Goal: Communication & Community: Participate in discussion

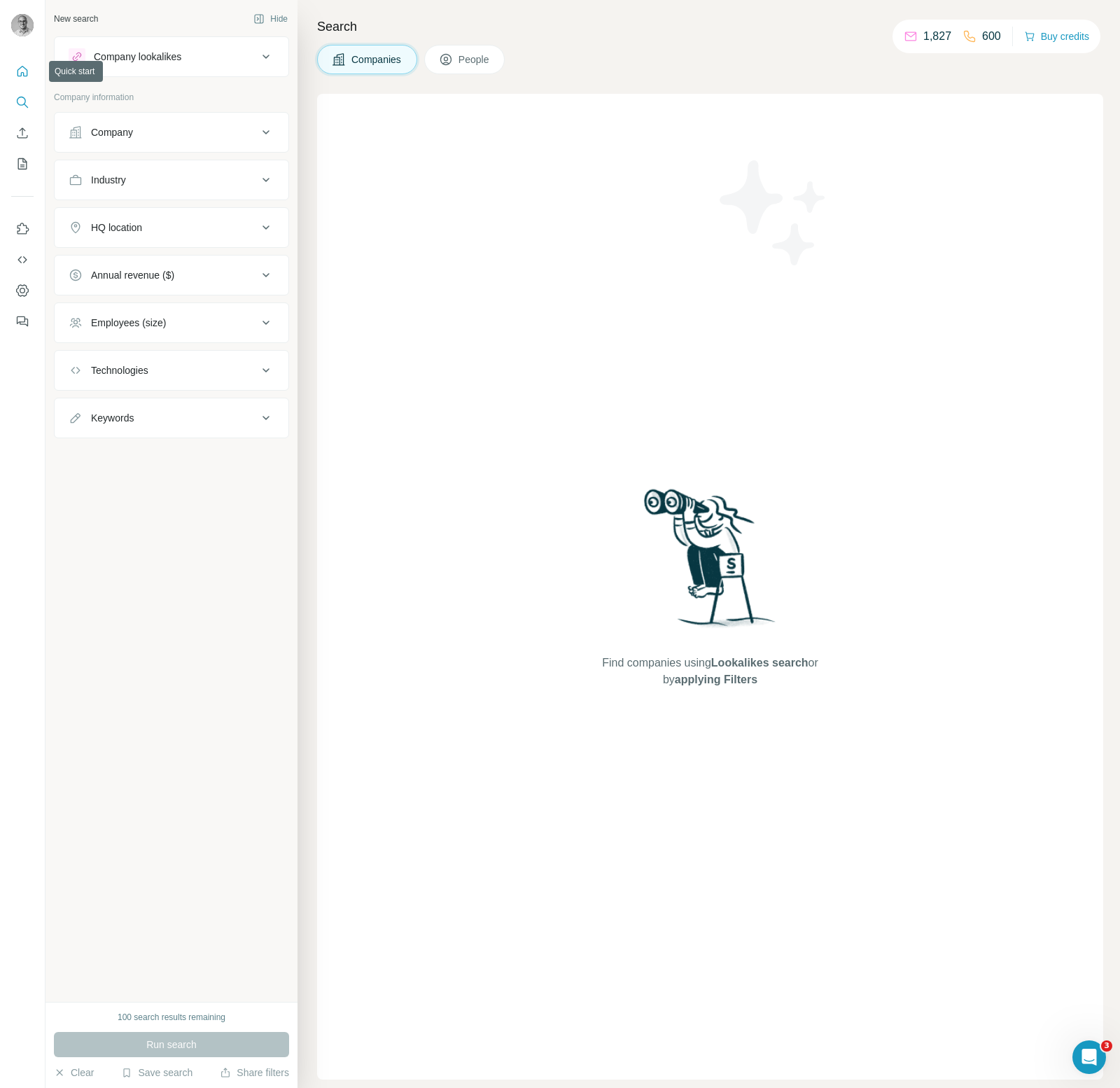
click at [21, 79] on button "Quick start" at bounding box center [22, 71] width 22 height 25
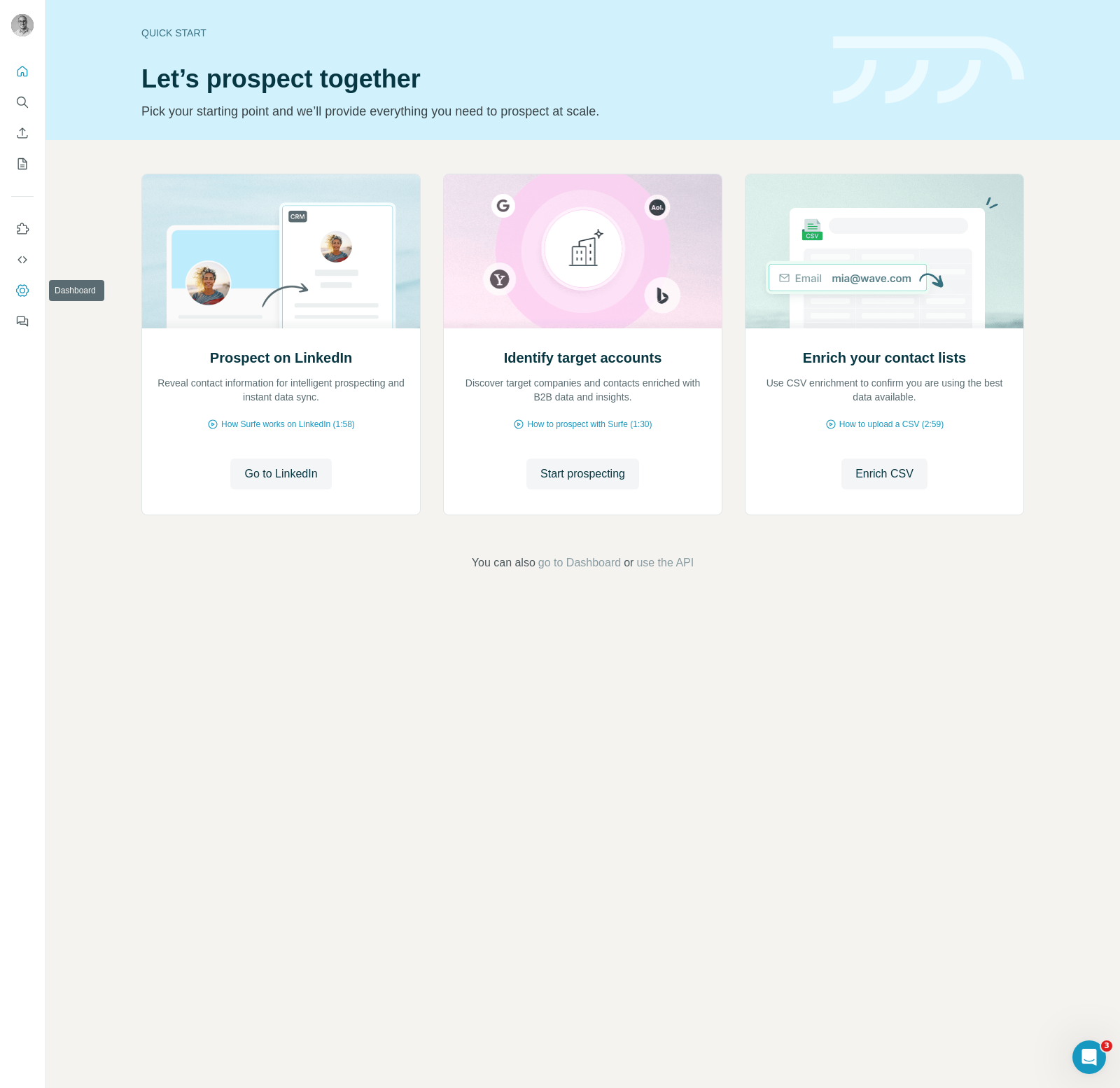
click at [25, 291] on icon "Dashboard" at bounding box center [22, 290] width 14 height 14
click at [1081, 1051] on icon "Ouvrir le Messenger Intercom" at bounding box center [1088, 1056] width 23 height 23
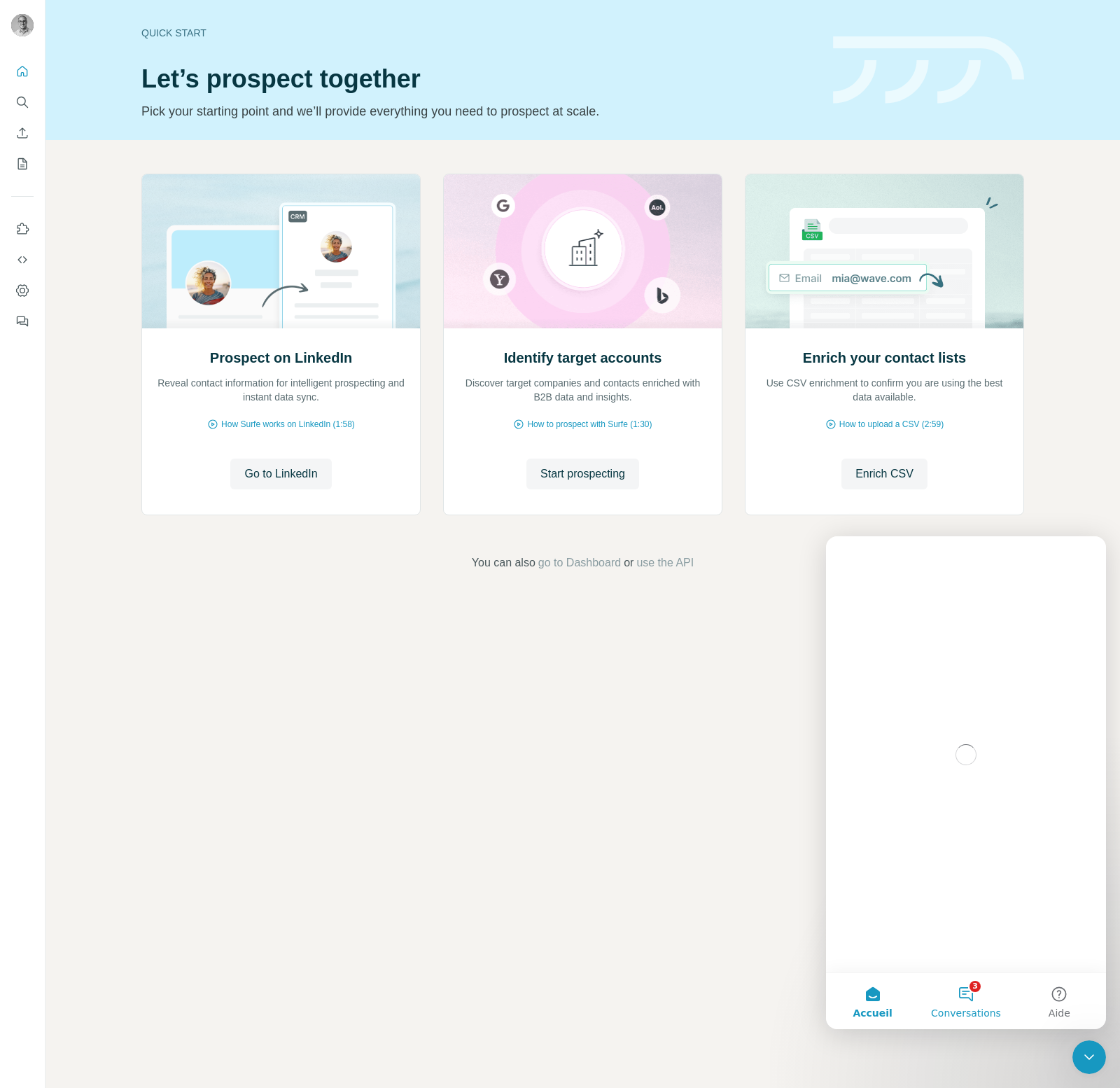
click at [962, 995] on button "3 Conversations" at bounding box center [966, 1001] width 94 height 56
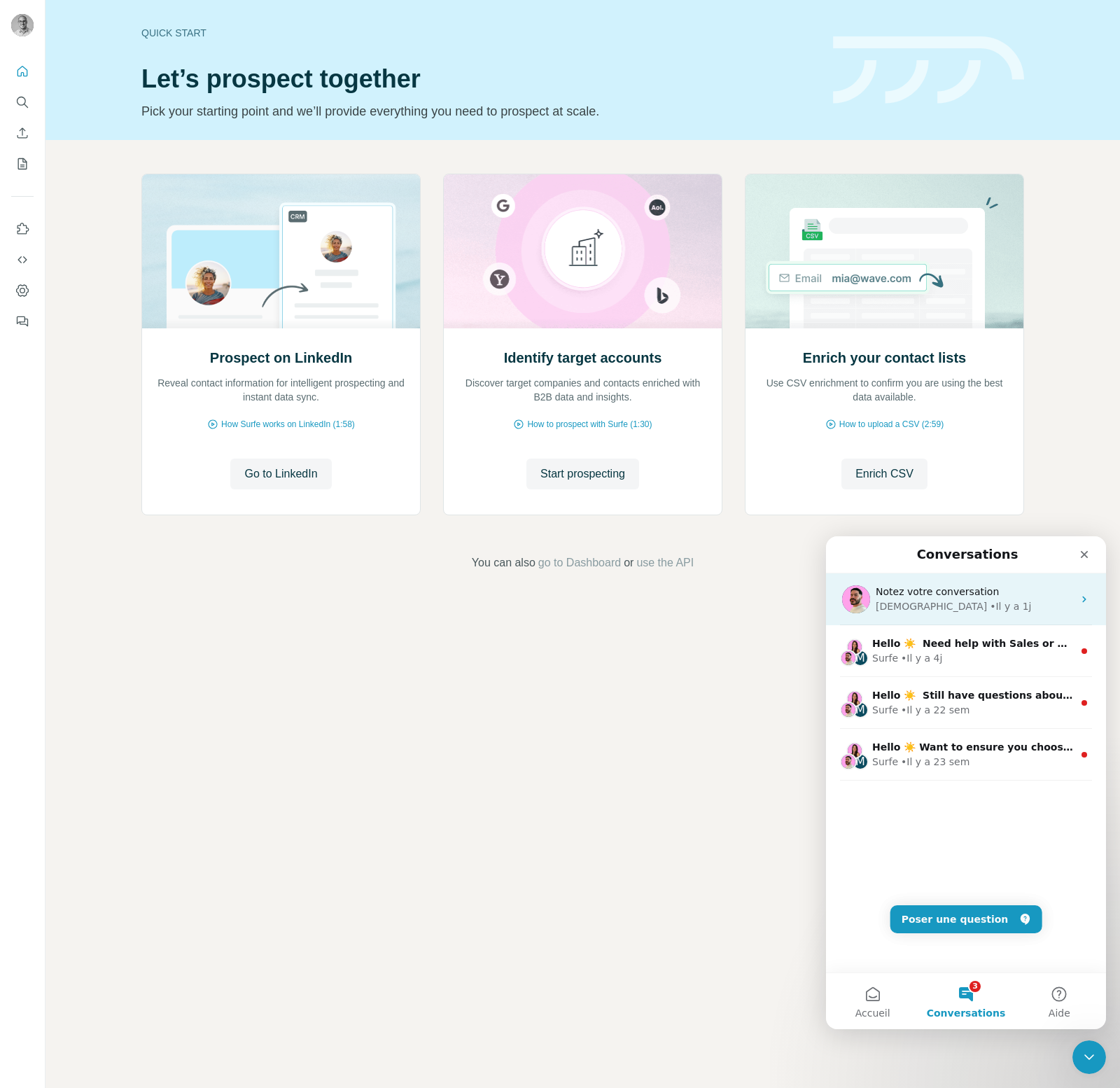
click at [990, 603] on div "• Il y a 1j" at bounding box center [1010, 607] width 41 height 15
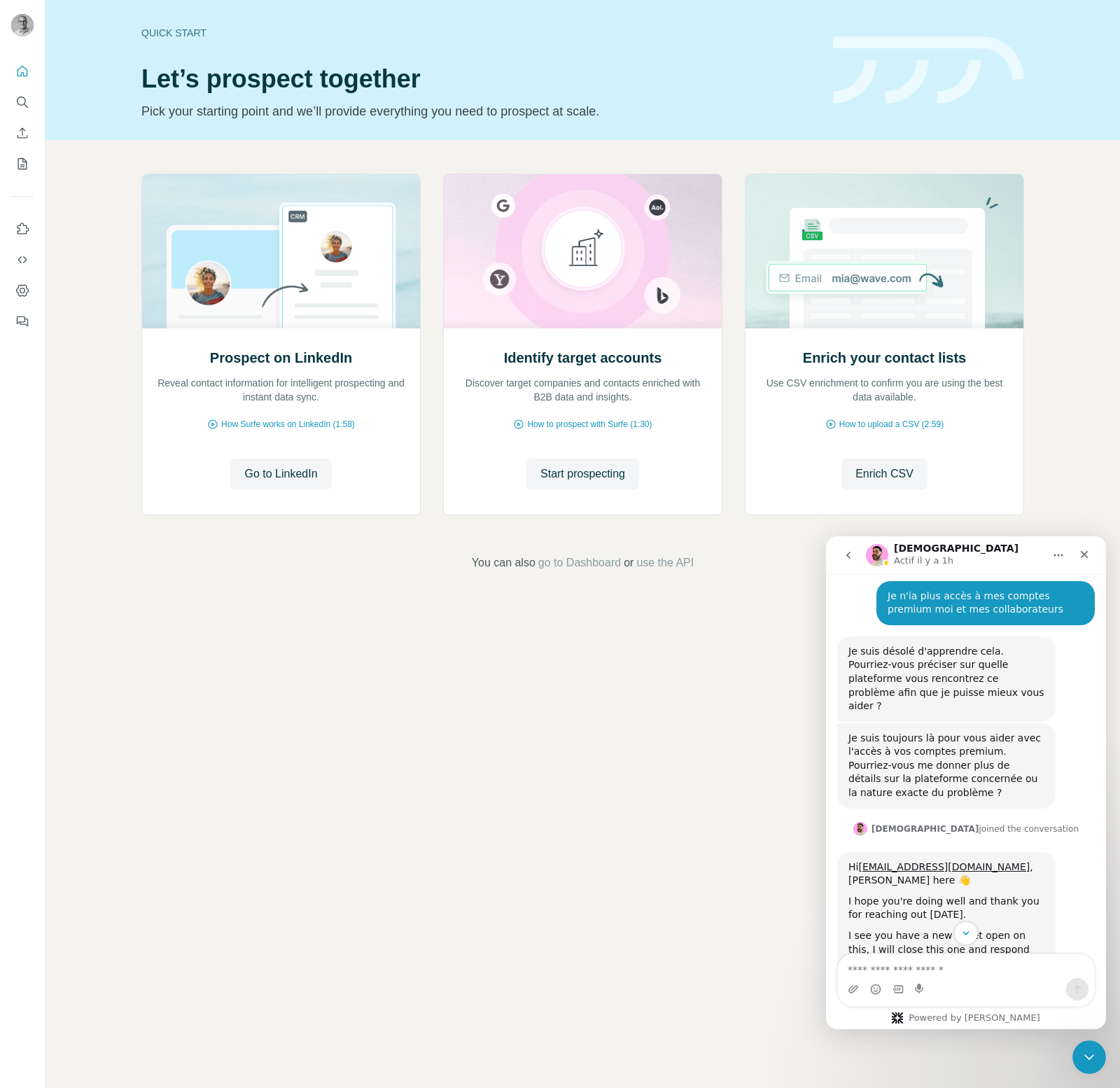
scroll to position [179, 0]
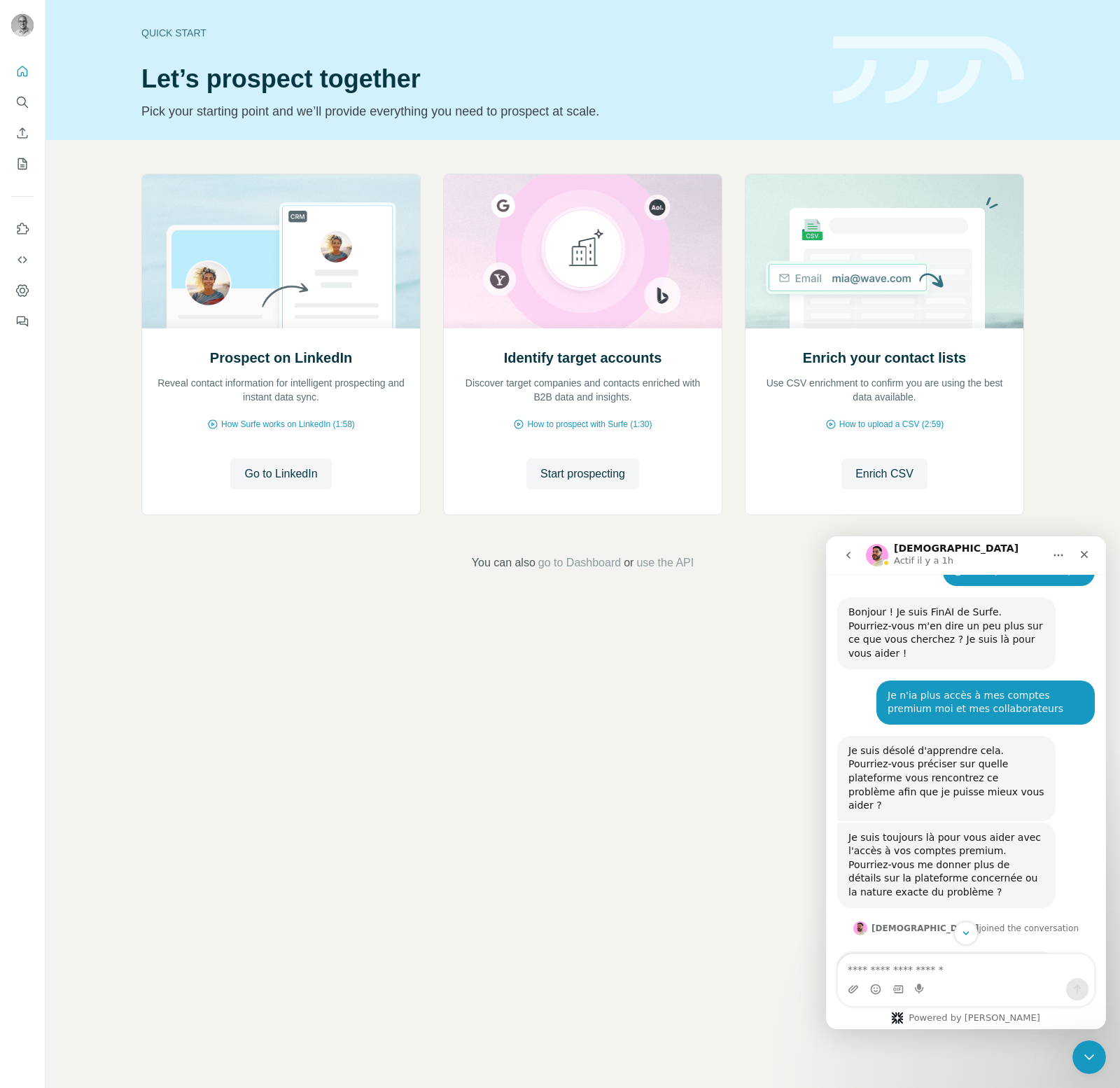
click at [844, 553] on icon "go back" at bounding box center [848, 555] width 12 height 12
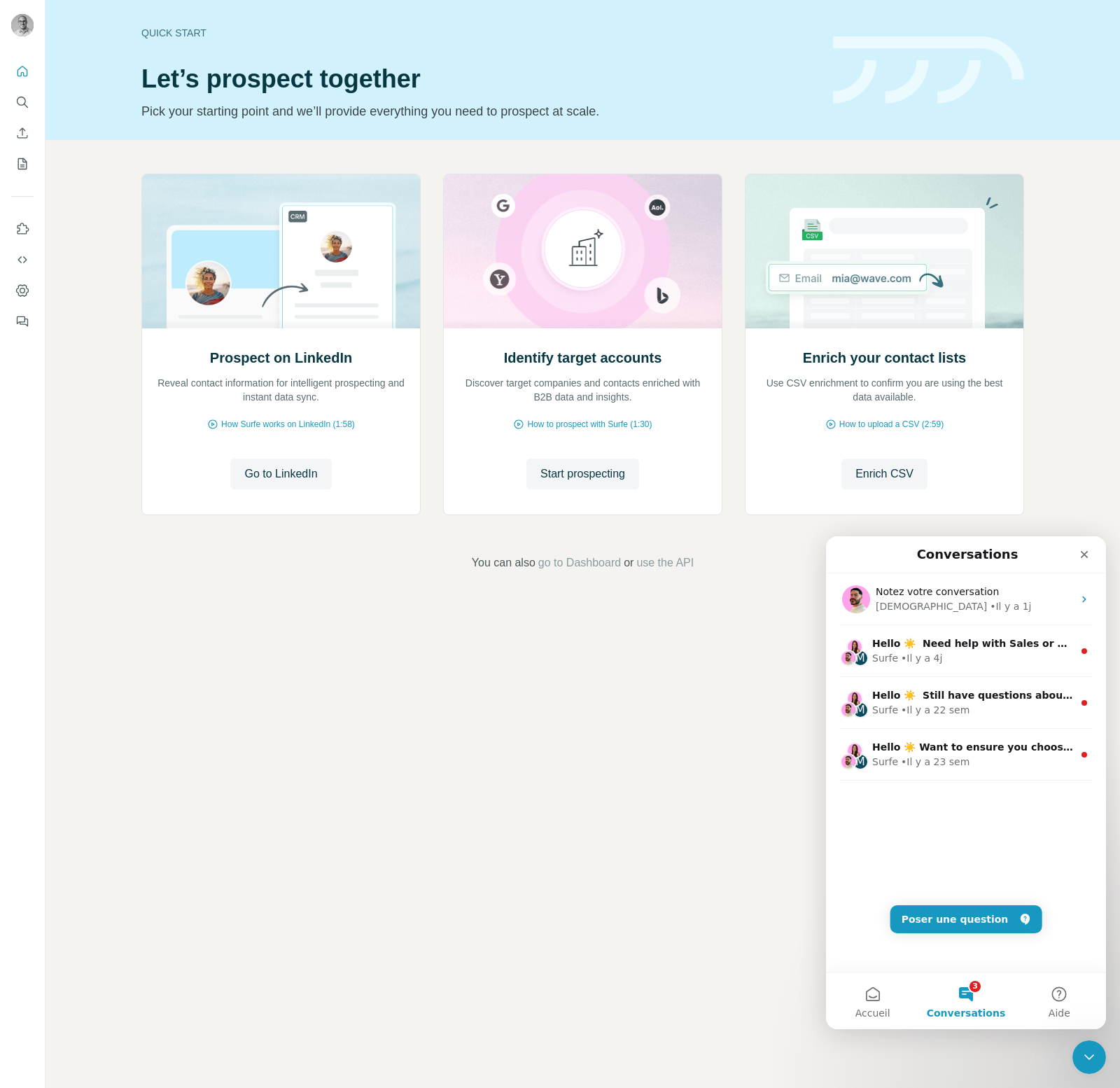
scroll to position [0, 0]
click at [975, 980] on button "3 Conversations" at bounding box center [966, 1001] width 94 height 56
click at [976, 980] on button "3 Conversations" at bounding box center [966, 1001] width 94 height 56
click at [975, 764] on div "Surfe • Il y a 23 sem" at bounding box center [973, 762] width 201 height 15
